Goal: Task Accomplishment & Management: Manage account settings

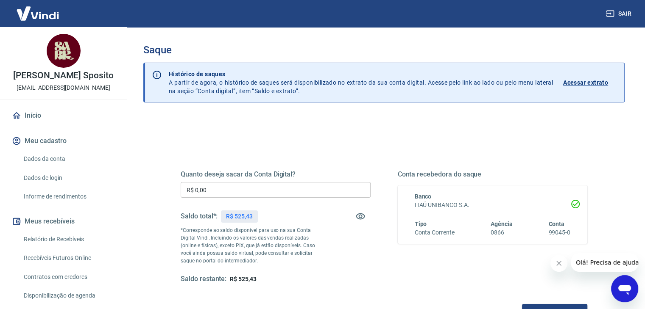
click at [244, 194] on input "R$ 0,00" at bounding box center [276, 190] width 190 height 16
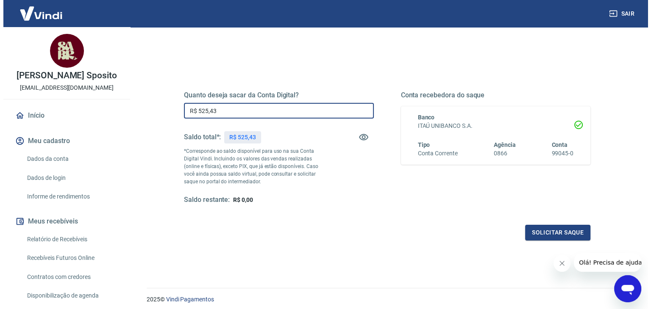
scroll to position [85, 0]
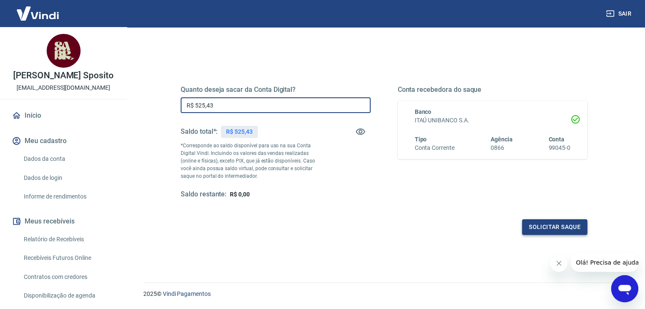
type input "R$ 525,43"
click at [547, 223] on button "Solicitar saque" at bounding box center [554, 228] width 65 height 16
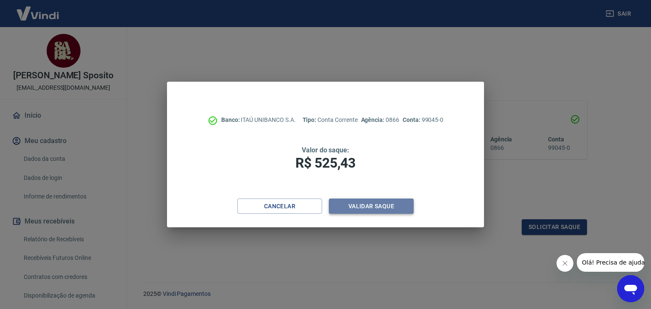
click at [368, 204] on button "Validar saque" at bounding box center [371, 207] width 85 height 16
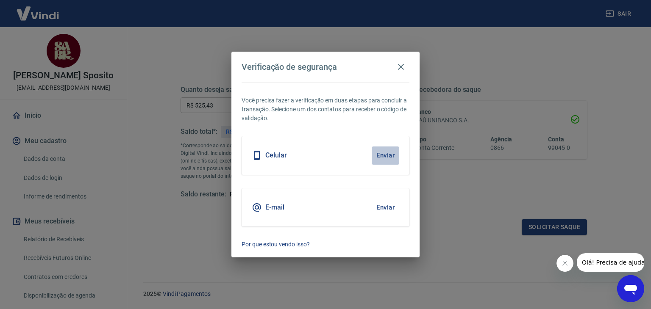
click at [382, 153] on button "Enviar" at bounding box center [386, 156] width 28 height 18
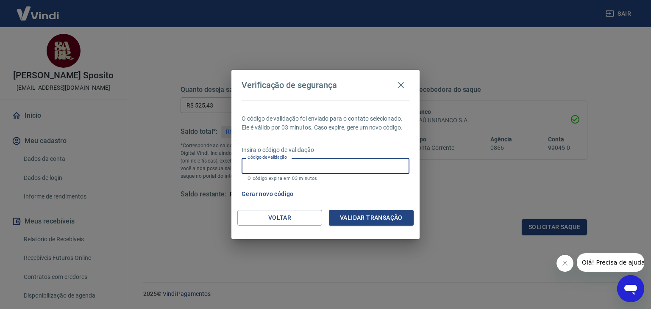
click at [304, 164] on input "Código de validação" at bounding box center [326, 166] width 168 height 16
type input "647096"
click at [390, 220] on button "Validar transação" at bounding box center [371, 218] width 85 height 16
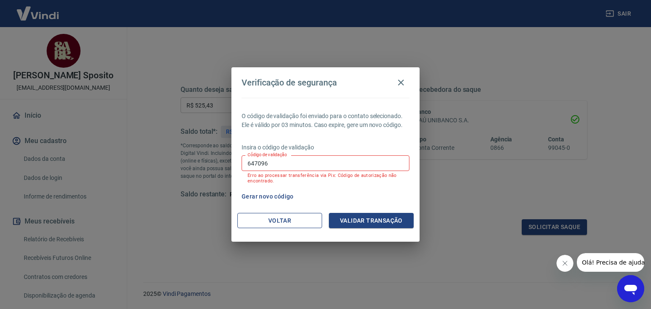
click at [303, 219] on button "Voltar" at bounding box center [279, 221] width 85 height 16
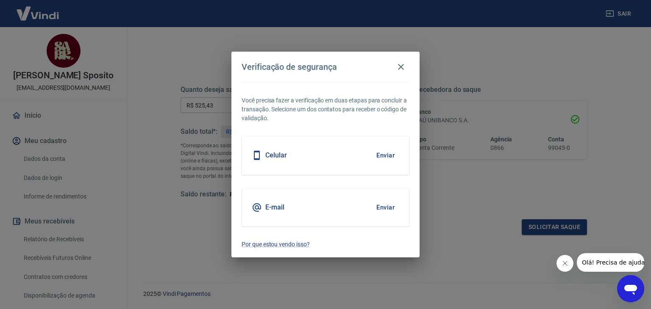
click at [393, 207] on button "Enviar" at bounding box center [386, 208] width 28 height 18
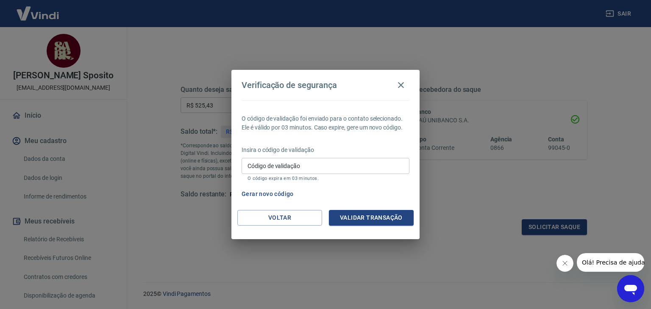
click at [329, 162] on input "Código de validação" at bounding box center [326, 166] width 168 height 16
click at [325, 168] on input "Código de validação" at bounding box center [326, 166] width 168 height 16
type input "190179"
click at [395, 218] on button "Validar transação" at bounding box center [371, 218] width 85 height 16
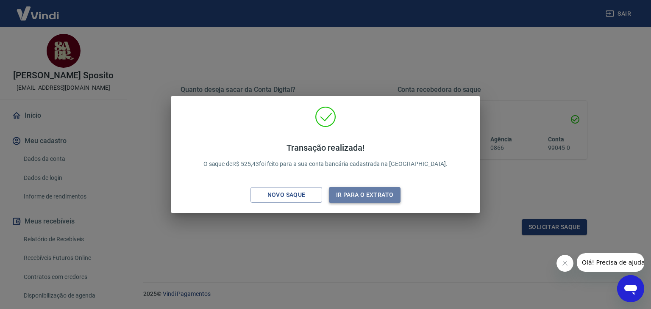
click at [357, 195] on button "Ir para o extrato" at bounding box center [365, 195] width 72 height 16
